Goal: Check status: Check status

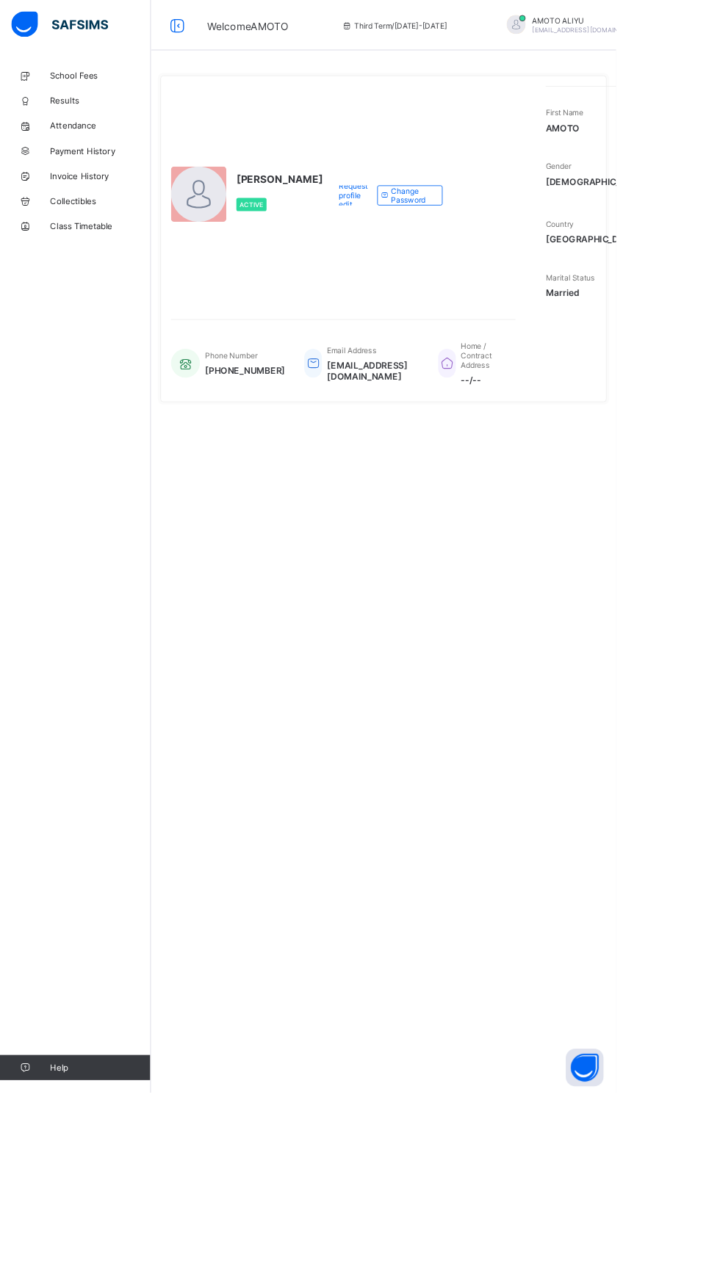
click at [89, 117] on span "Results" at bounding box center [117, 118] width 117 height 12
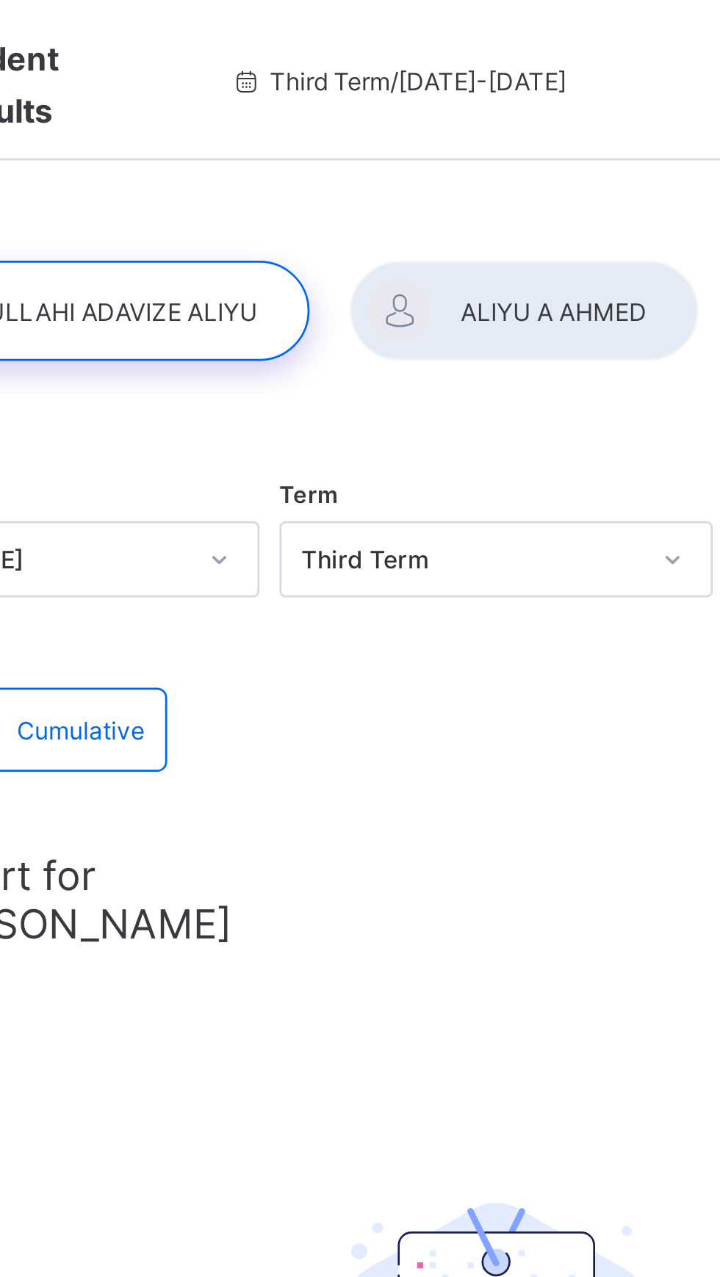
click at [461, 98] on div at bounding box center [458, 113] width 128 height 37
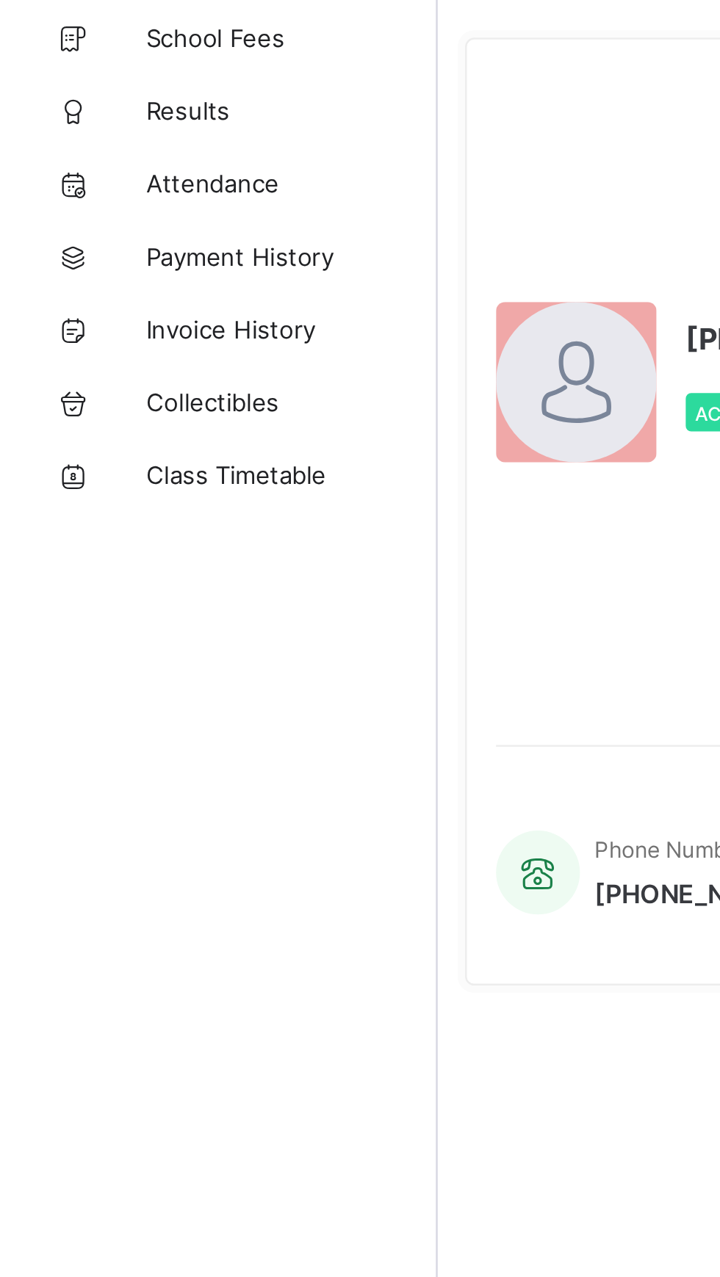
click at [85, 120] on span "Results" at bounding box center [117, 118] width 117 height 12
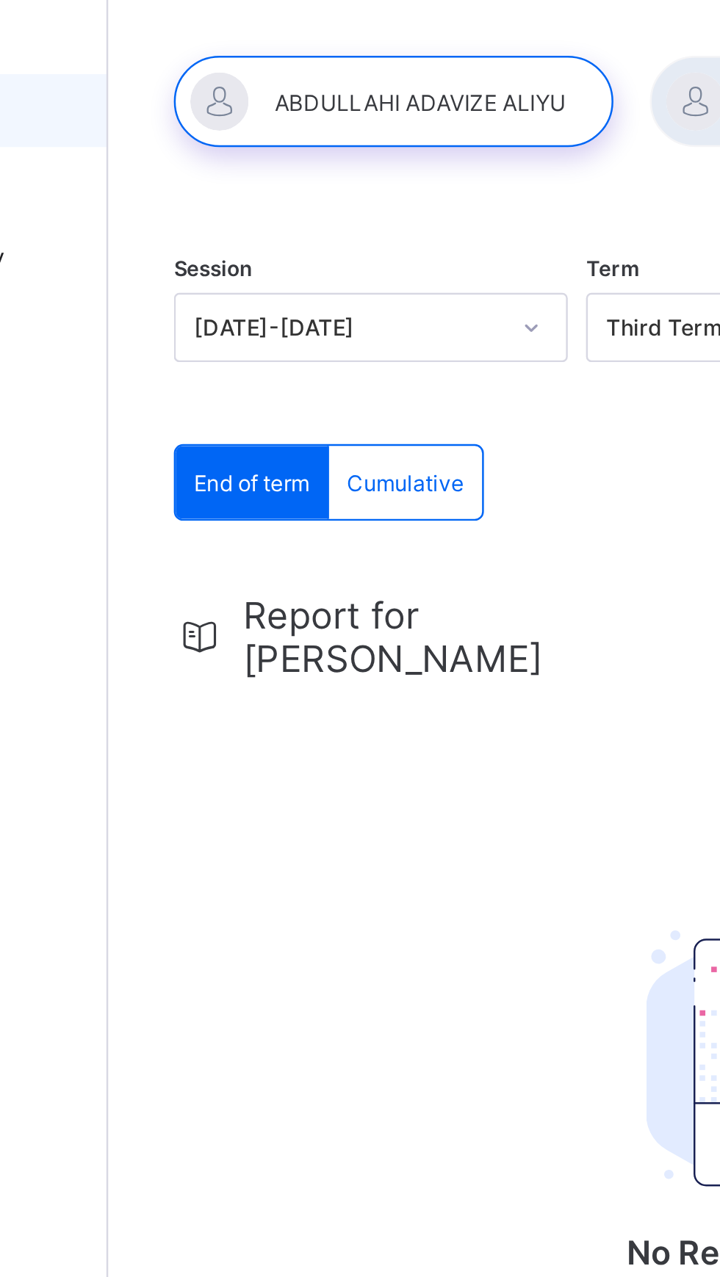
click at [280, 113] on div at bounding box center [291, 113] width 177 height 37
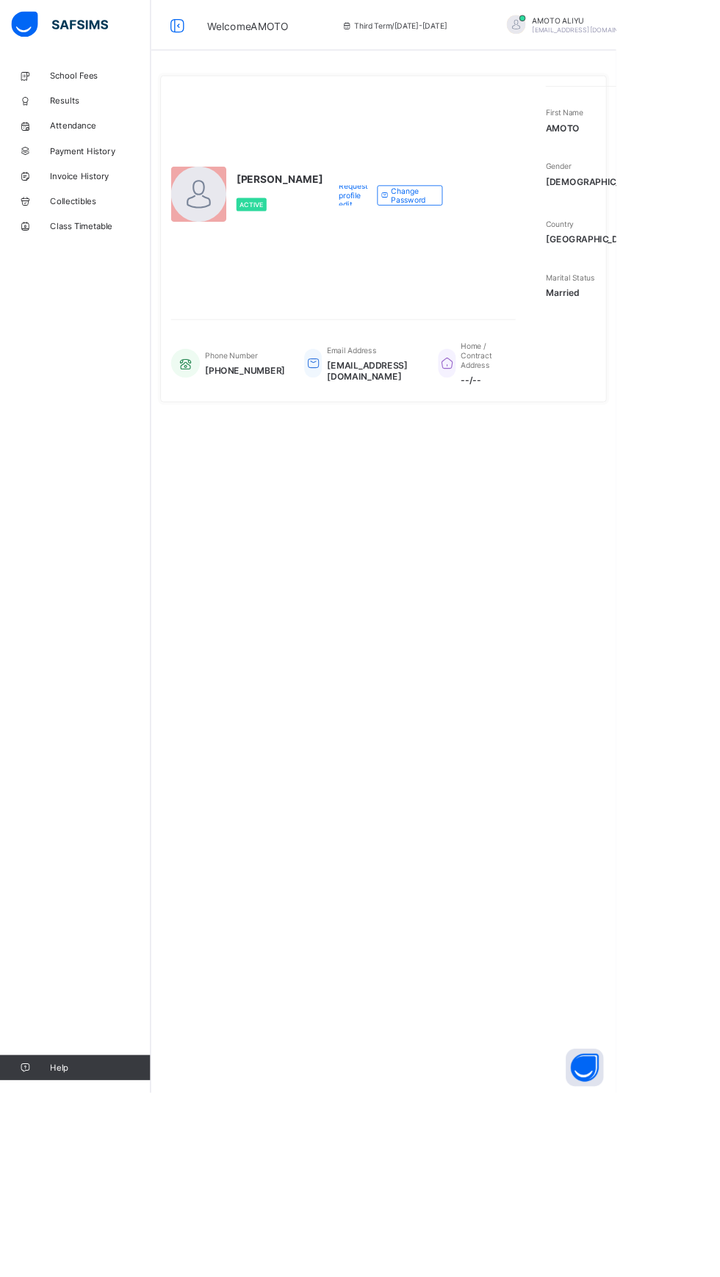
click at [94, 176] on span "Payment History" at bounding box center [117, 176] width 117 height 12
